Goal: Find specific page/section: Find specific page/section

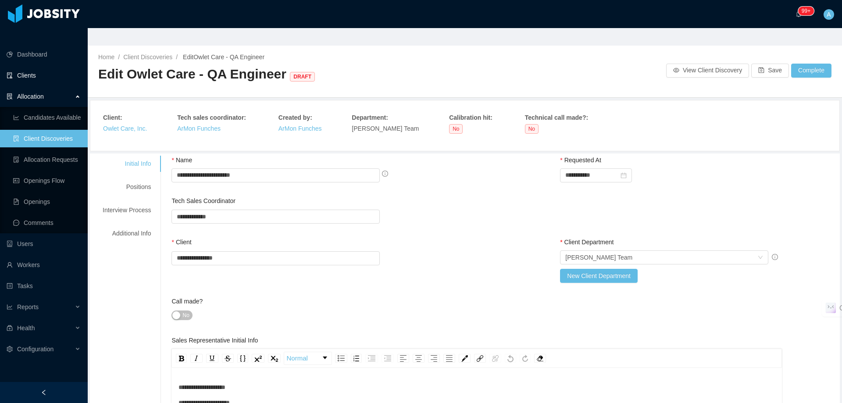
click at [35, 67] on link "Clients" at bounding box center [44, 76] width 74 height 18
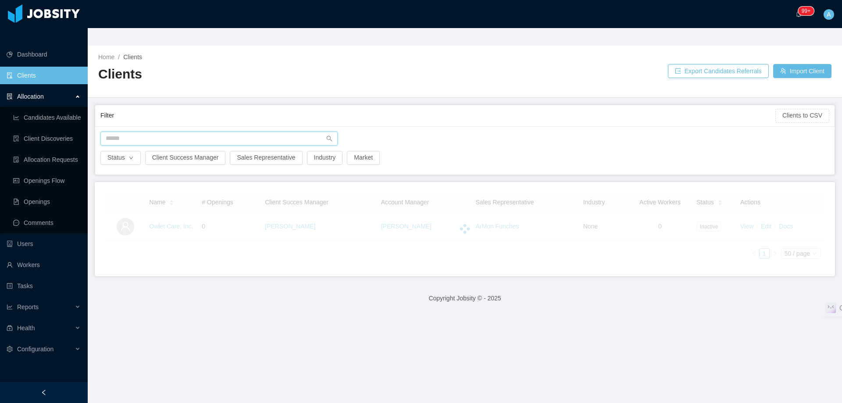
click at [247, 132] on input "text" at bounding box center [218, 139] width 237 height 14
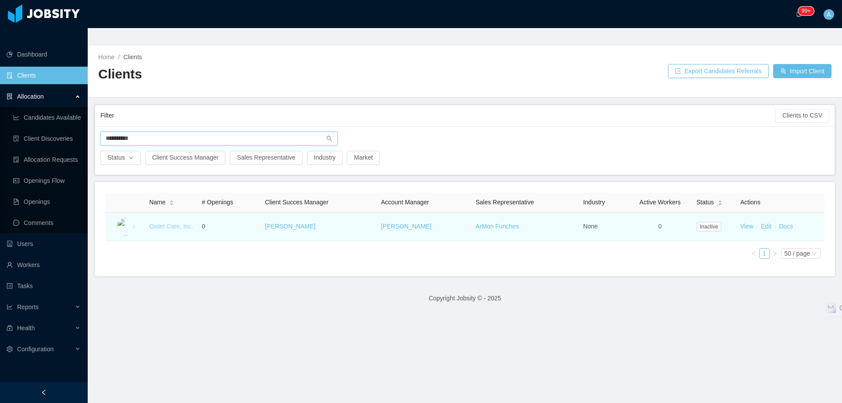
type input "**********"
click at [185, 223] on link "Owlet Care, Inc." at bounding box center [171, 226] width 44 height 7
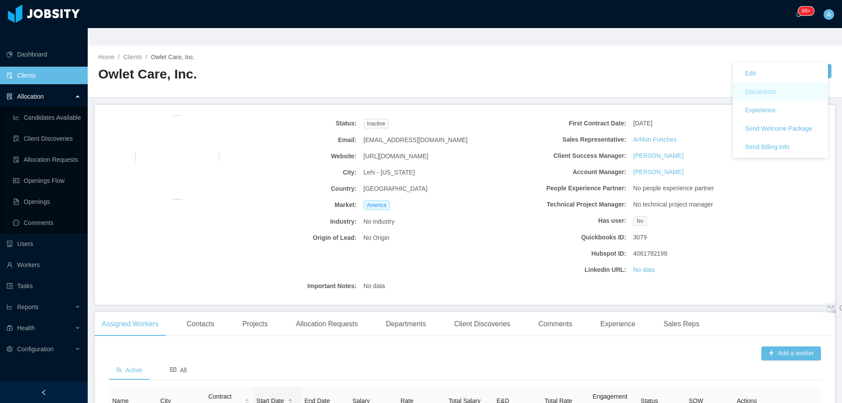
click at [779, 91] on button "Documents" at bounding box center [760, 92] width 45 height 14
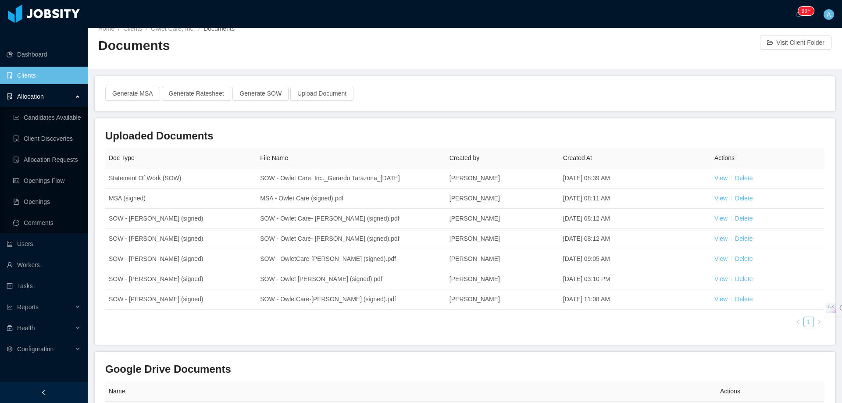
scroll to position [44, 0]
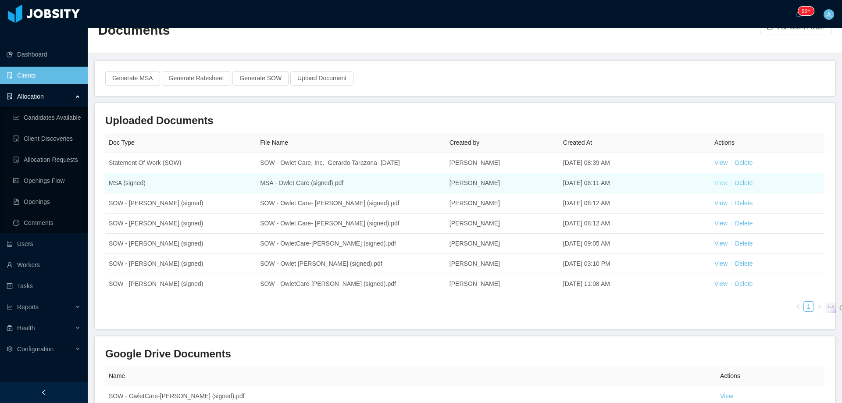
click at [718, 179] on link "View" at bounding box center [720, 182] width 13 height 7
